Goal: Transaction & Acquisition: Purchase product/service

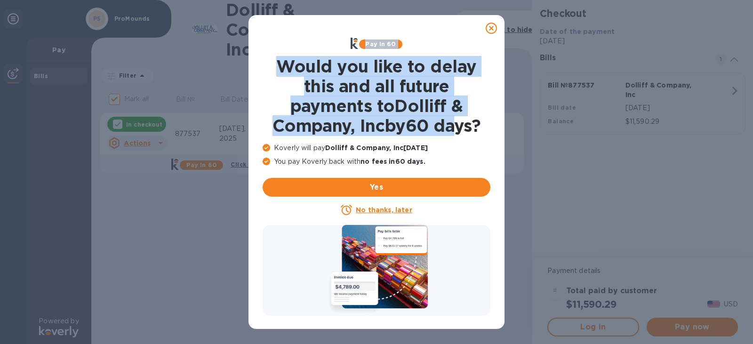
drag, startPoint x: 494, startPoint y: 27, endPoint x: 500, endPoint y: 12, distance: 16.1
click at [461, 111] on div "Pay in 60 Would you like to delay this and all future payments to Dolliff & Com…" at bounding box center [376, 172] width 256 height 314
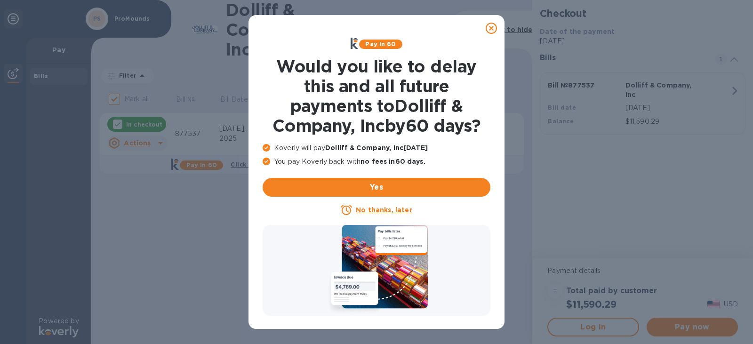
click at [490, 32] on icon at bounding box center [490, 28] width 11 height 11
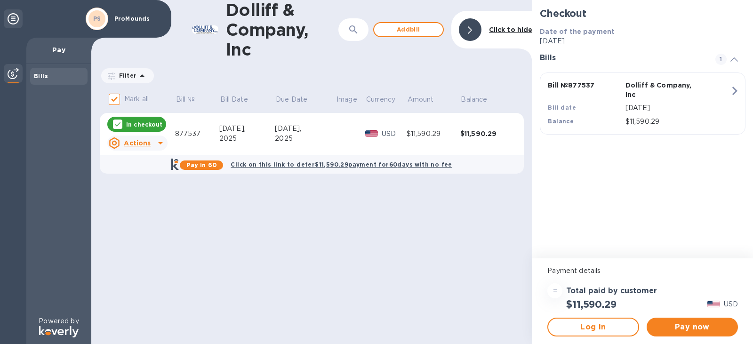
click at [327, 190] on div "Dolliff & Company, Inc ​ Add [PERSON_NAME] to hide Filter Amount Mark all Bill …" at bounding box center [311, 172] width 441 height 344
click at [330, 187] on div "Dolliff & Company, Inc ​ Add [PERSON_NAME] to hide Filter Amount Mark all Bill …" at bounding box center [311, 172] width 441 height 344
click at [261, 195] on div "Dolliff & Company, Inc ​ Add [PERSON_NAME] to hide Filter Amount Mark all Bill …" at bounding box center [311, 172] width 441 height 344
click at [261, 161] on b "Click on this link to defer $11,590.29 payment for 60 days with no fee" at bounding box center [340, 164] width 221 height 7
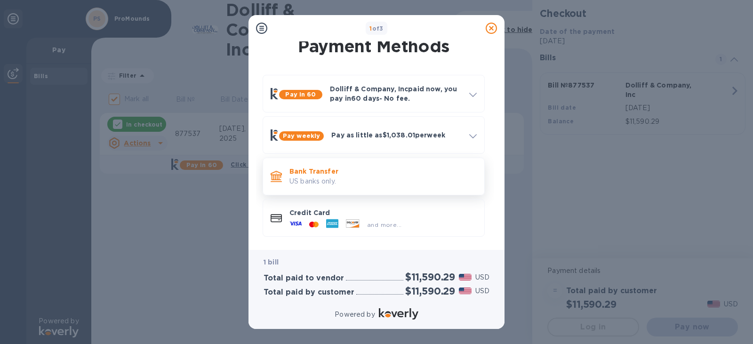
scroll to position [9, 0]
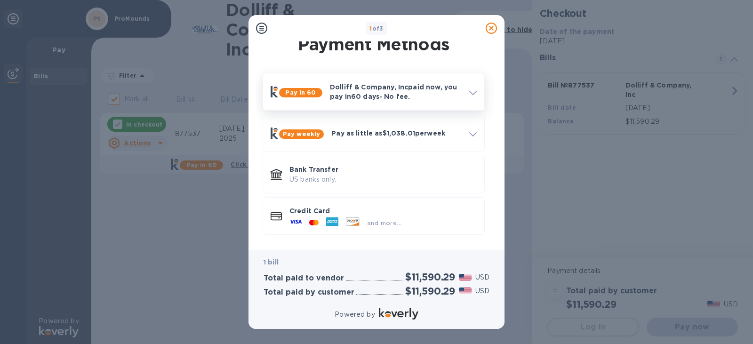
click at [473, 96] on span at bounding box center [473, 91] width 8 height 9
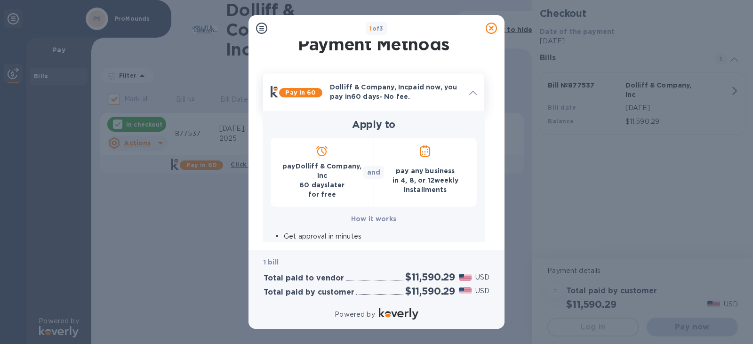
click at [484, 24] on div at bounding box center [491, 28] width 19 height 19
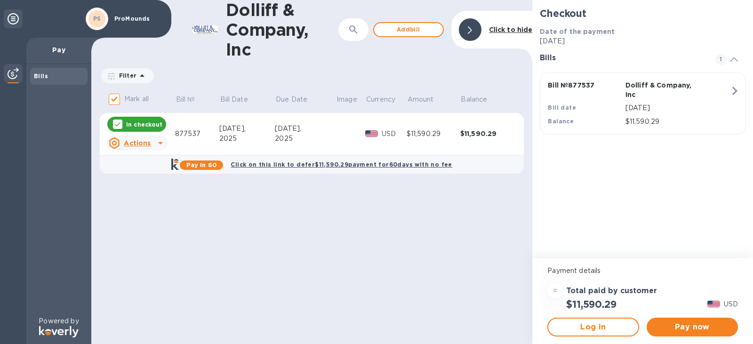
drag, startPoint x: 461, startPoint y: 177, endPoint x: 456, endPoint y: 178, distance: 5.7
click at [460, 177] on div "Dolliff & Company, Inc ​ Add [PERSON_NAME] to hide Filter Amount Mark all Bill …" at bounding box center [311, 172] width 441 height 344
click at [245, 231] on div "Dolliff & Company, Inc ​ Add [PERSON_NAME] to hide Filter Amount Mark all Bill …" at bounding box center [311, 172] width 441 height 344
drag, startPoint x: 691, startPoint y: 327, endPoint x: 551, endPoint y: 319, distance: 139.5
click at [690, 327] on span "Pay now" at bounding box center [692, 326] width 76 height 11
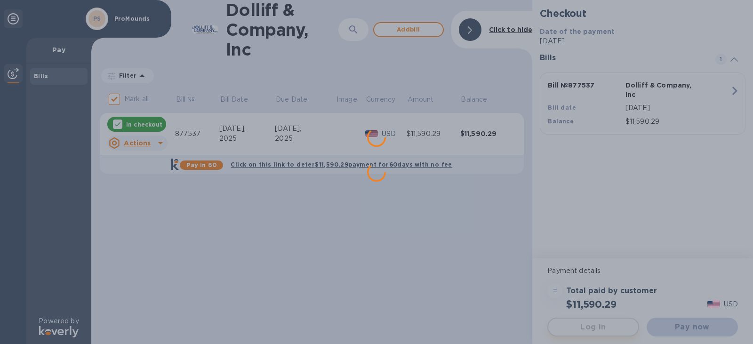
scroll to position [0, 0]
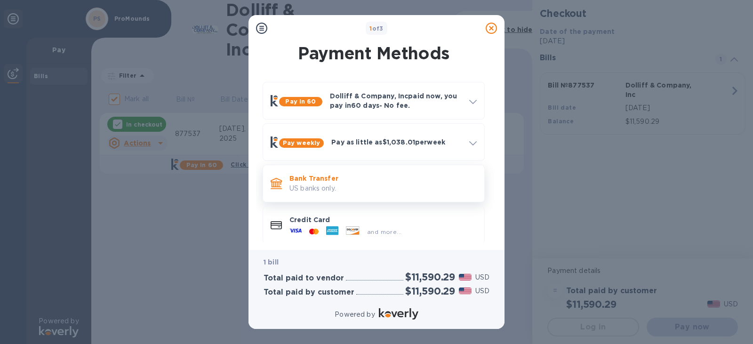
click at [379, 193] on p "US banks only." at bounding box center [382, 188] width 187 height 10
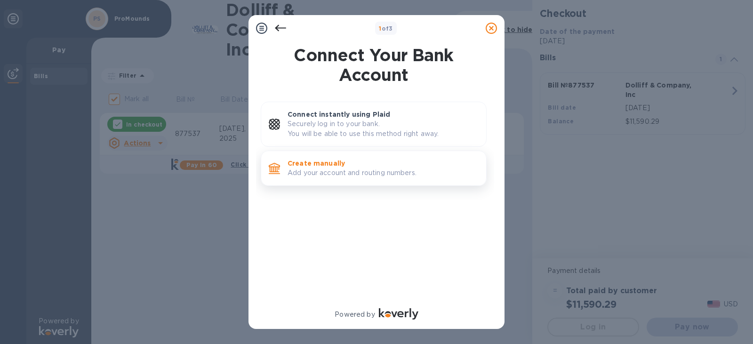
click at [407, 176] on p "Add your account and routing numbers." at bounding box center [382, 173] width 191 height 10
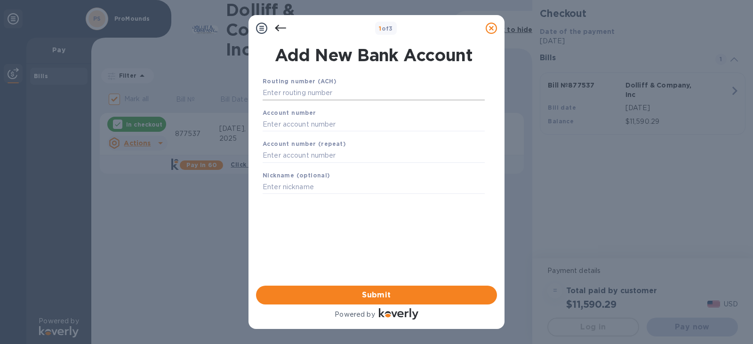
click at [358, 96] on input "text" at bounding box center [373, 93] width 222 height 14
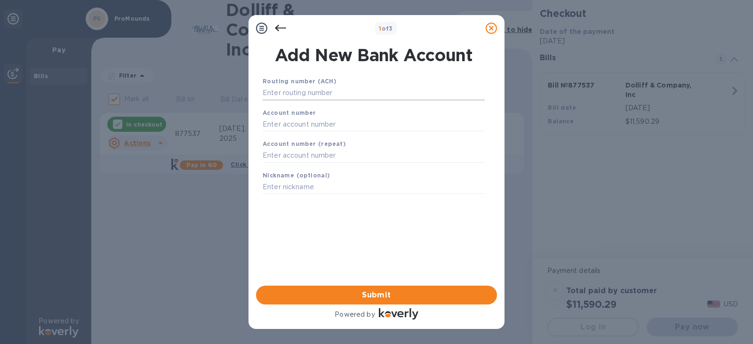
drag, startPoint x: 342, startPoint y: 99, endPoint x: 339, endPoint y: 90, distance: 10.1
click at [341, 92] on input "text" at bounding box center [373, 93] width 222 height 14
click at [339, 90] on input "text" at bounding box center [373, 93] width 222 height 14
type input "2219970443"
type input "42027044"
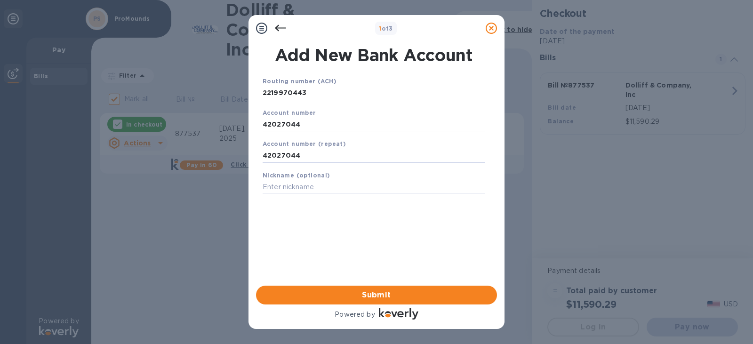
type input "42027044"
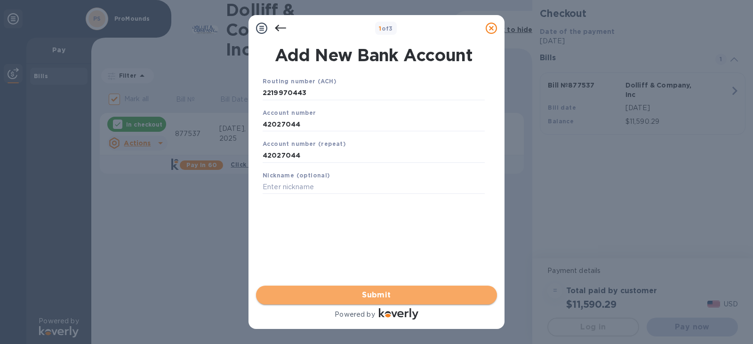
click at [380, 294] on span "Submit" at bounding box center [376, 294] width 226 height 11
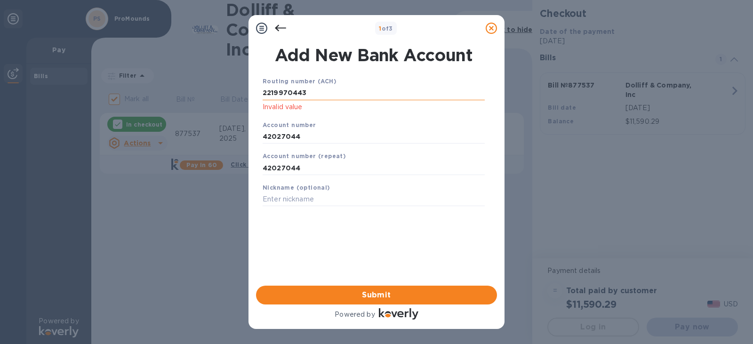
click at [317, 87] on input "2219970443" at bounding box center [373, 93] width 222 height 14
drag, startPoint x: 328, startPoint y: 90, endPoint x: 11, endPoint y: 39, distance: 320.7
click at [119, 85] on div "1 of 3 Add New Bank Account Routing number (ACH) [FINANCIAL_ID] Invalid value A…" at bounding box center [376, 172] width 753 height 344
type input "221970443"
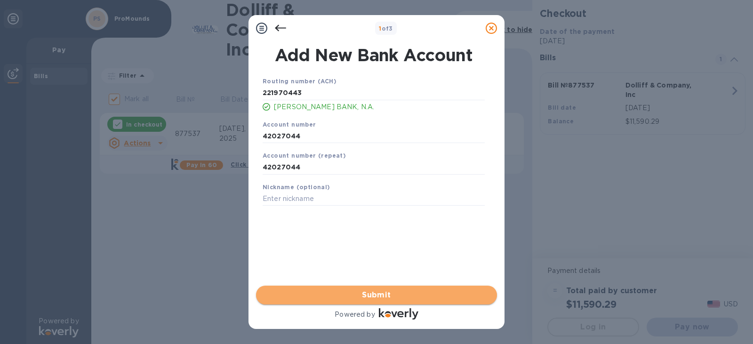
click at [366, 302] on button "Submit" at bounding box center [376, 295] width 241 height 19
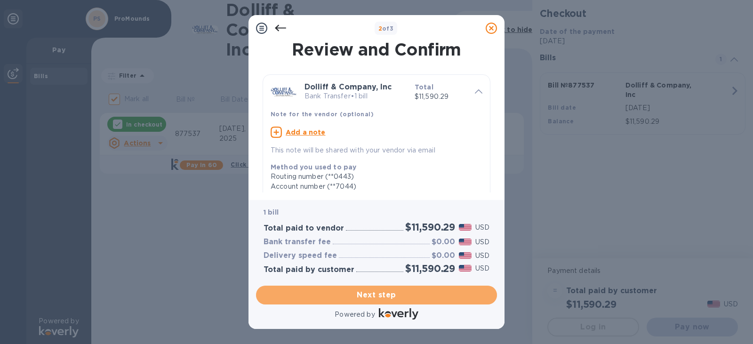
click at [365, 291] on span "Next step" at bounding box center [376, 294] width 226 height 11
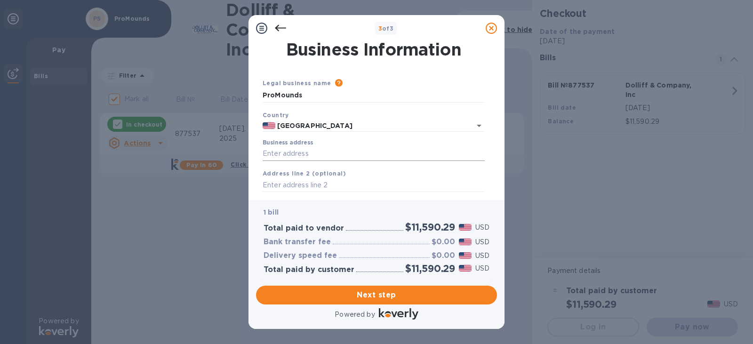
click at [362, 153] on input "Business address" at bounding box center [373, 154] width 222 height 14
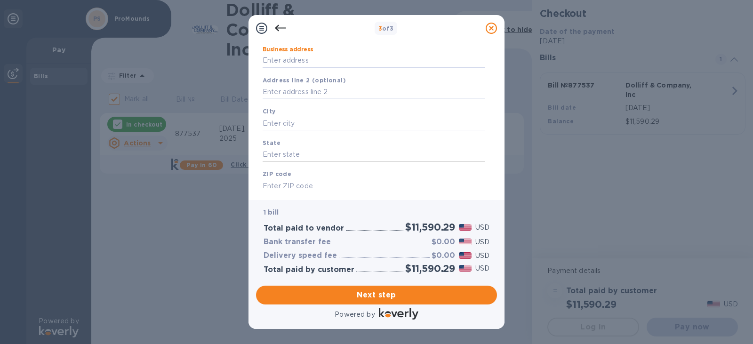
scroll to position [94, 0]
type input "[STREET_ADDRESS][PERSON_NAME]"
click at [295, 124] on input "text" at bounding box center [373, 122] width 222 height 14
click at [299, 119] on input "text" at bounding box center [373, 122] width 222 height 14
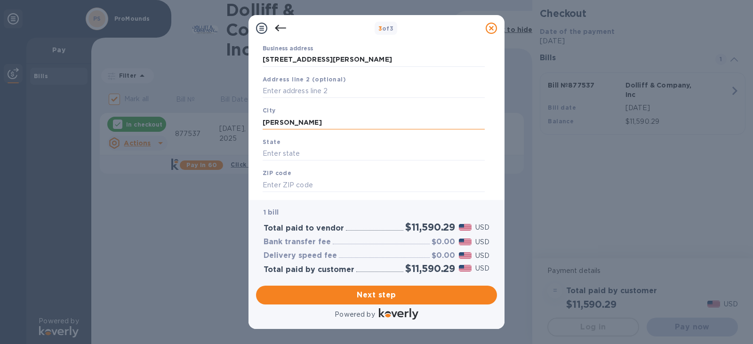
type input "[PERSON_NAME]"
type input "MA"
type input "02368"
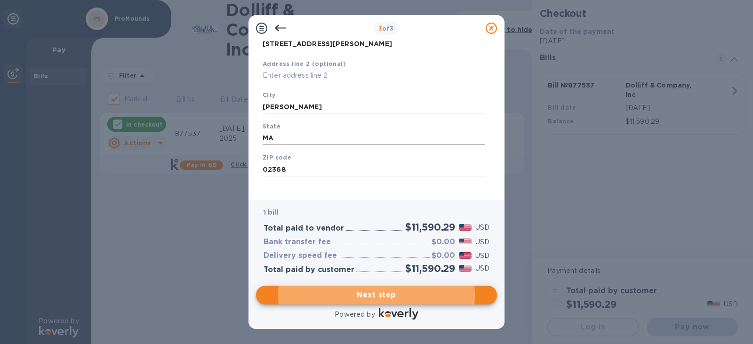
scroll to position [116, 0]
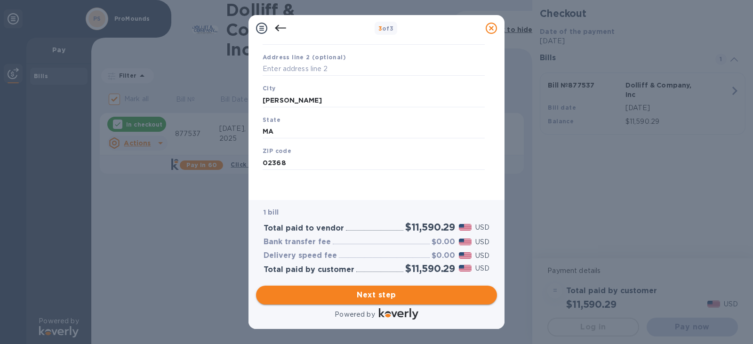
click at [391, 296] on span "Next step" at bounding box center [376, 294] width 226 height 11
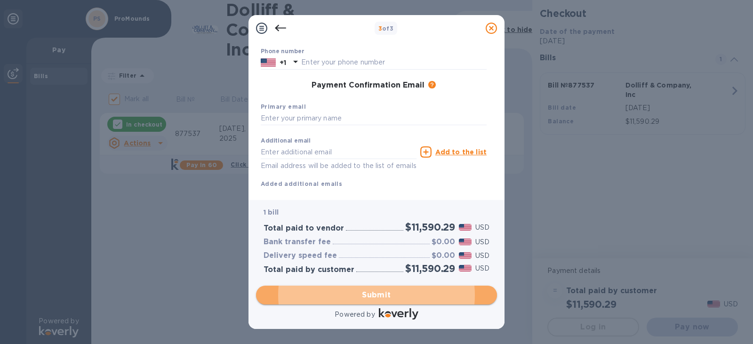
click at [365, 297] on span "Submit" at bounding box center [376, 294] width 226 height 11
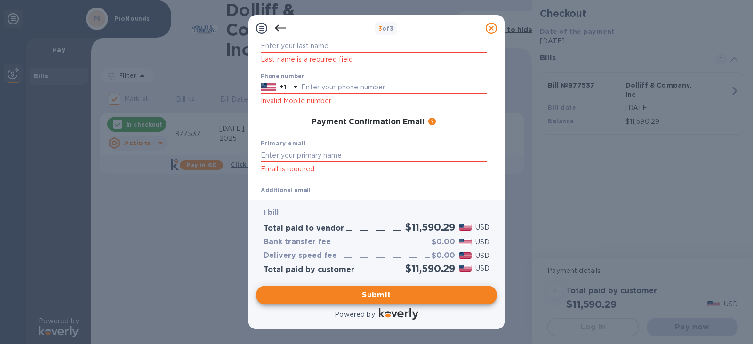
click at [318, 33] on div "3 of 3" at bounding box center [386, 29] width 192 height 14
click at [318, 42] on input "text" at bounding box center [374, 46] width 226 height 14
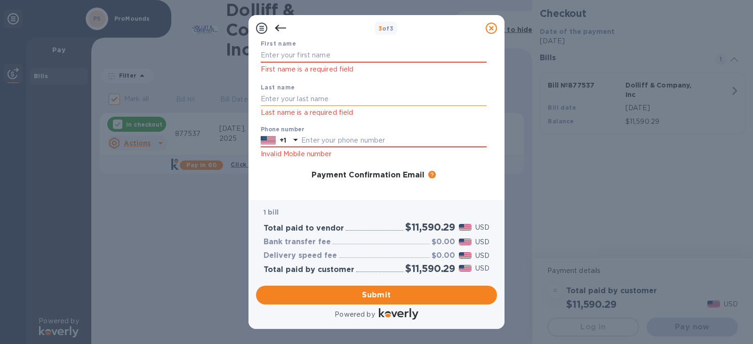
scroll to position [0, 0]
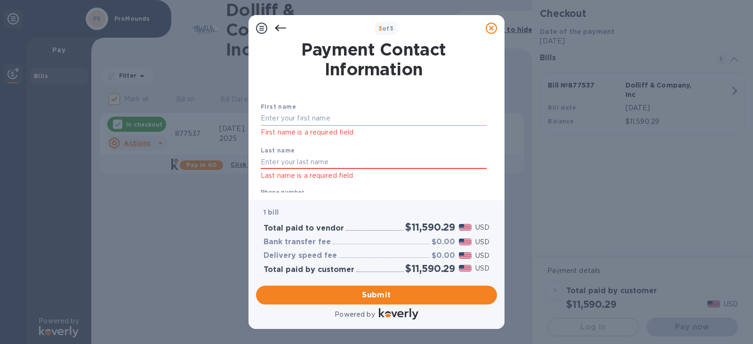
click at [307, 117] on input "text" at bounding box center [374, 118] width 226 height 14
type input "[PERSON_NAME]"
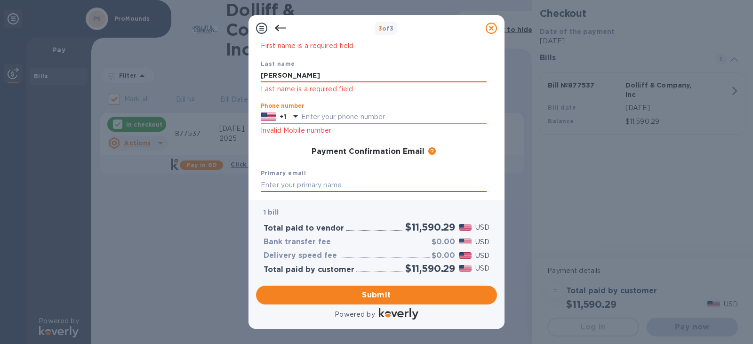
click at [415, 120] on input "text" at bounding box center [393, 117] width 185 height 14
type input "5085806171"
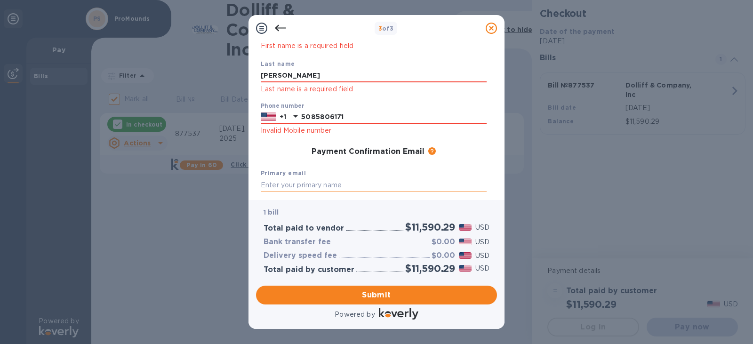
click at [343, 180] on input "text" at bounding box center [374, 185] width 226 height 14
type input "[EMAIL_ADDRESS][DOMAIN_NAME]"
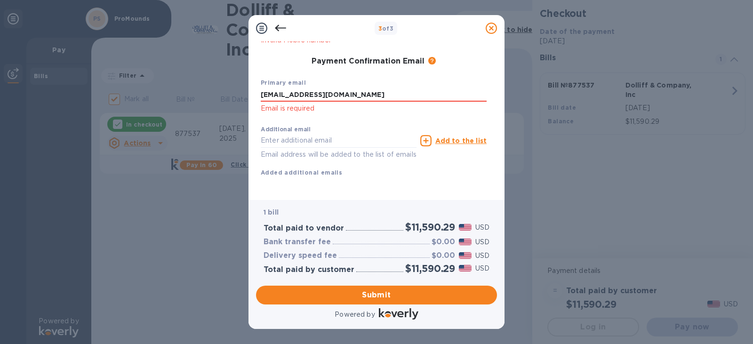
click at [372, 281] on div "1 bill Total paid to vendor $11,590.29 USD Bank transfer fee $0.00 USD Delivery…" at bounding box center [376, 240] width 241 height 81
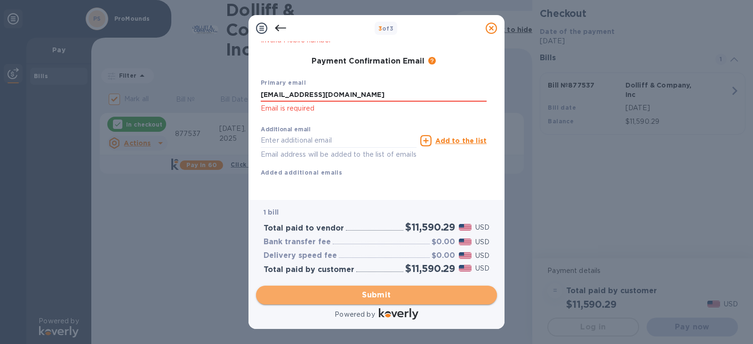
drag, startPoint x: 370, startPoint y: 294, endPoint x: 365, endPoint y: 291, distance: 6.3
click at [366, 294] on span "Submit" at bounding box center [376, 294] width 226 height 11
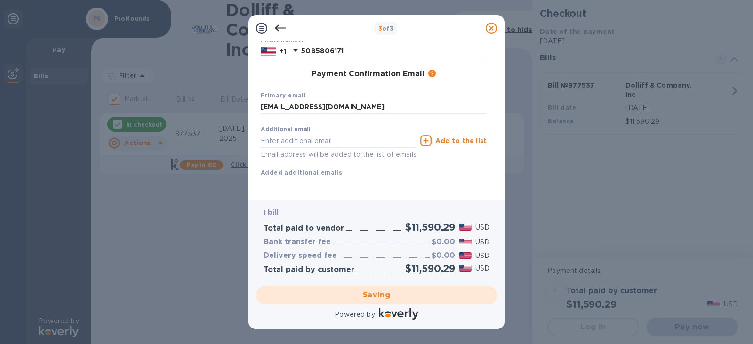
checkbox input "false"
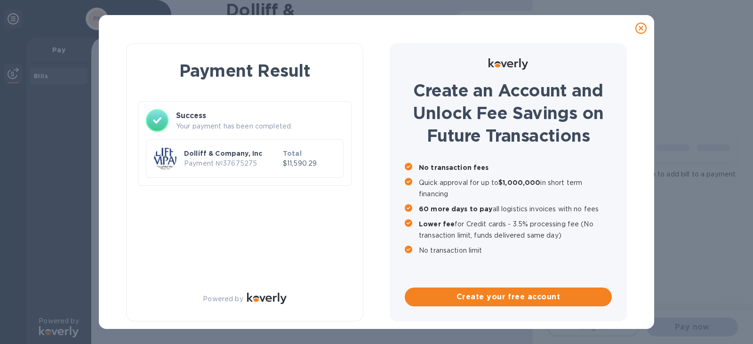
scroll to position [0, 0]
click at [645, 20] on div at bounding box center [640, 28] width 19 height 19
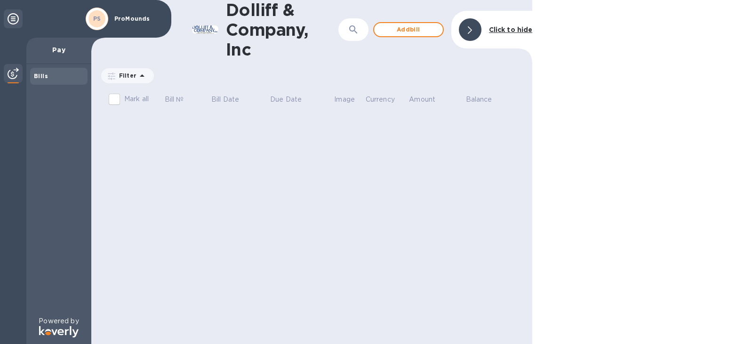
click at [648, 119] on div at bounding box center [642, 172] width 221 height 344
click at [364, 194] on div "Dolliff & Company, Inc ​ Add [PERSON_NAME] to hide Filter Amount Mark all Bill …" at bounding box center [311, 172] width 441 height 344
click at [176, 95] on p "Bill №" at bounding box center [174, 100] width 19 height 10
